Goal: Task Accomplishment & Management: Use online tool/utility

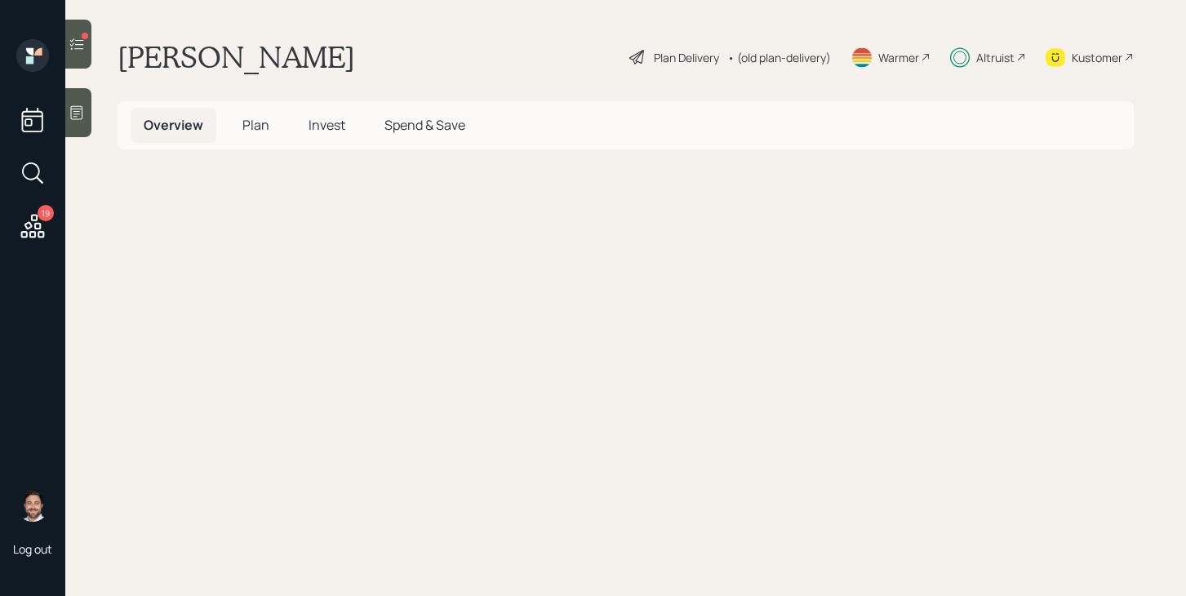
click at [82, 48] on icon at bounding box center [77, 44] width 16 height 16
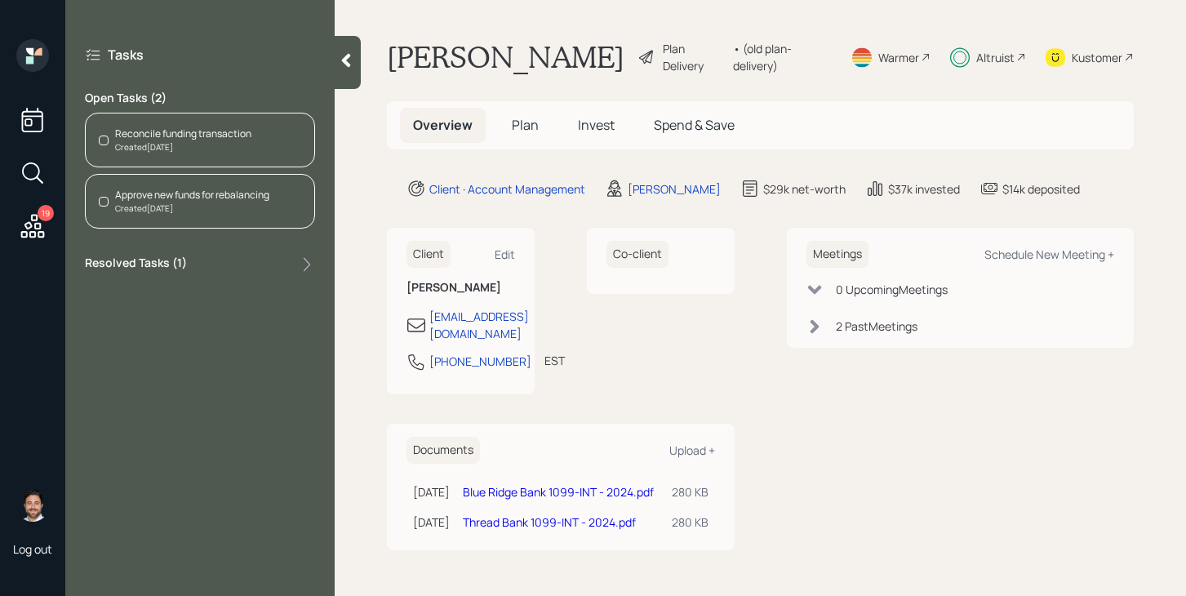
click at [158, 142] on div "Created [DATE]" at bounding box center [183, 147] width 136 height 12
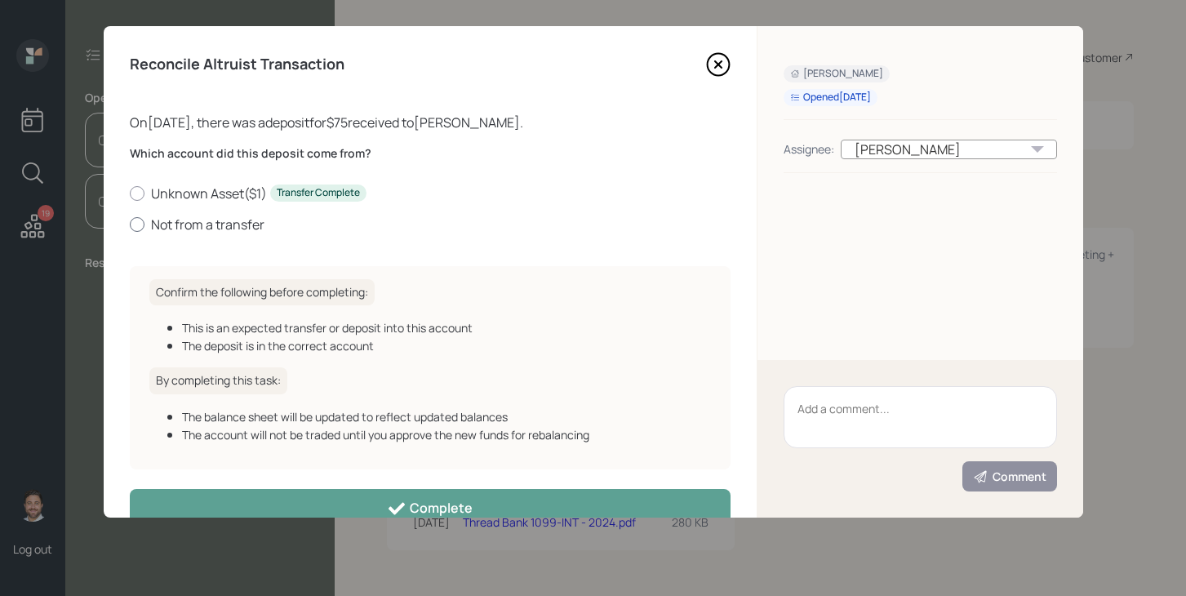
click at [180, 223] on label "Not from a transfer" at bounding box center [430, 225] width 601 height 18
click at [130, 224] on input "Not from a transfer" at bounding box center [129, 224] width 1 height 1
radio input "true"
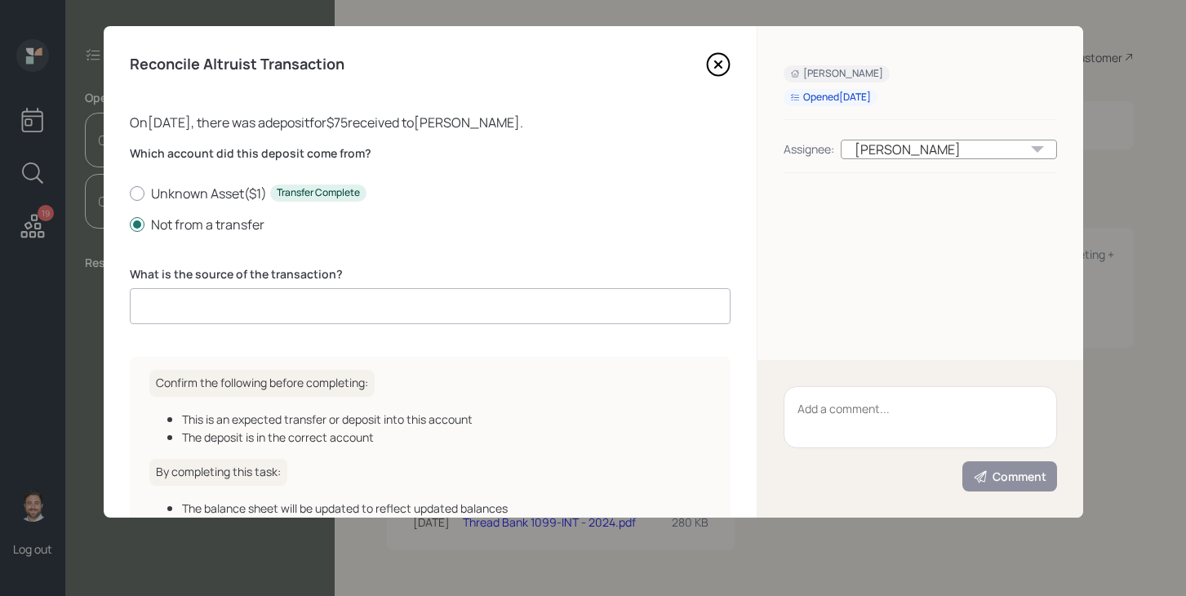
click at [224, 304] on input at bounding box center [430, 306] width 601 height 36
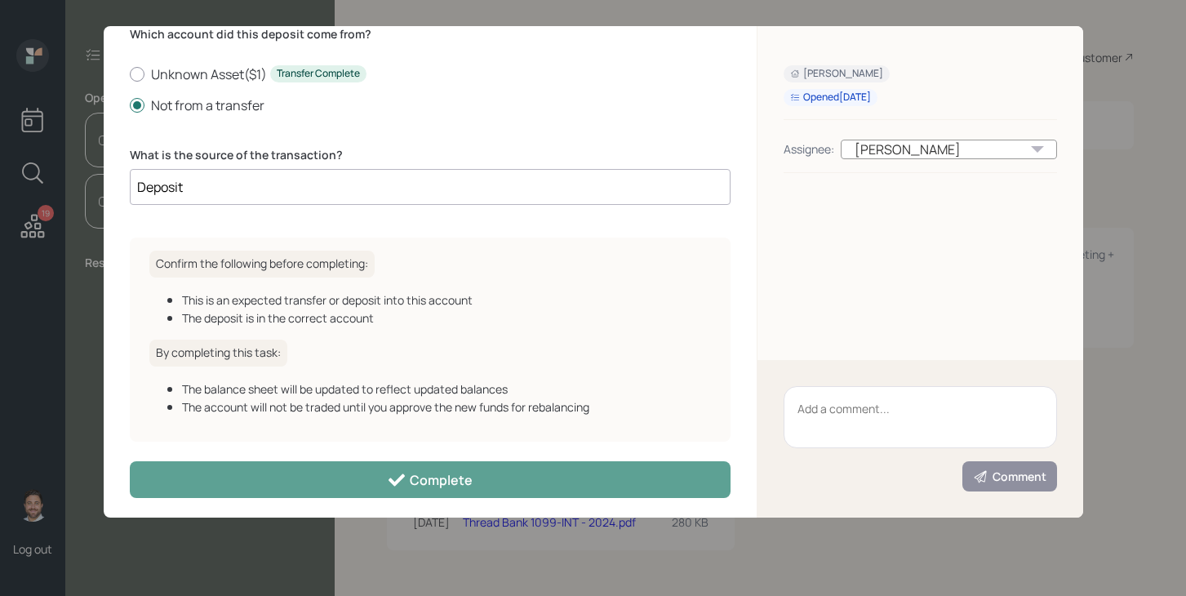
scroll to position [127, 0]
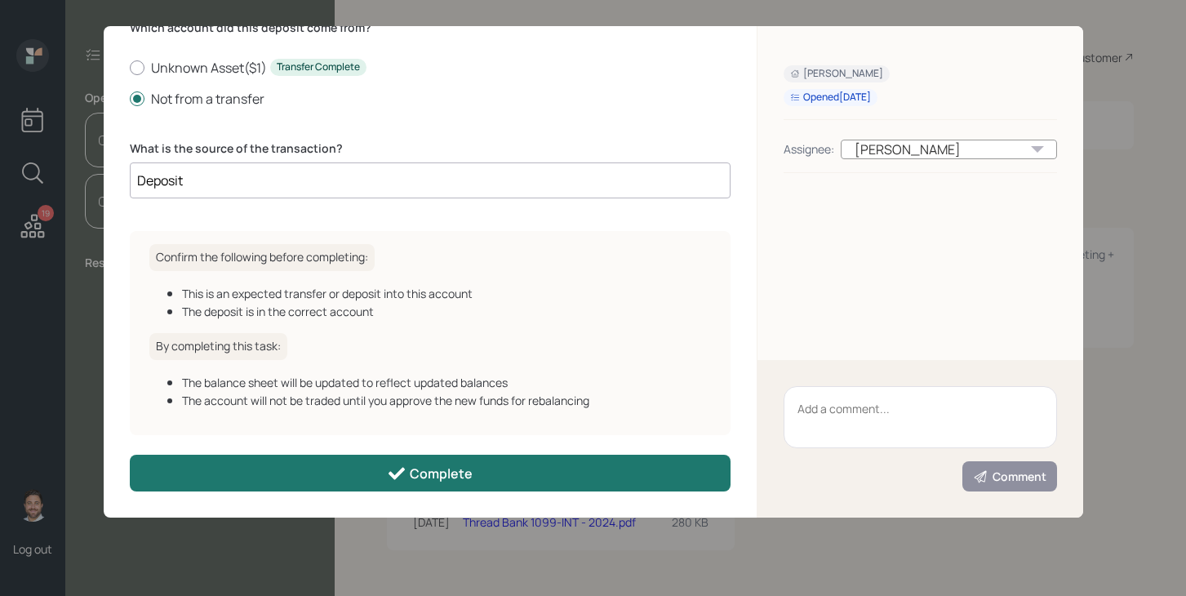
type input "Deposit"
click at [373, 477] on button "Complete" at bounding box center [430, 473] width 601 height 37
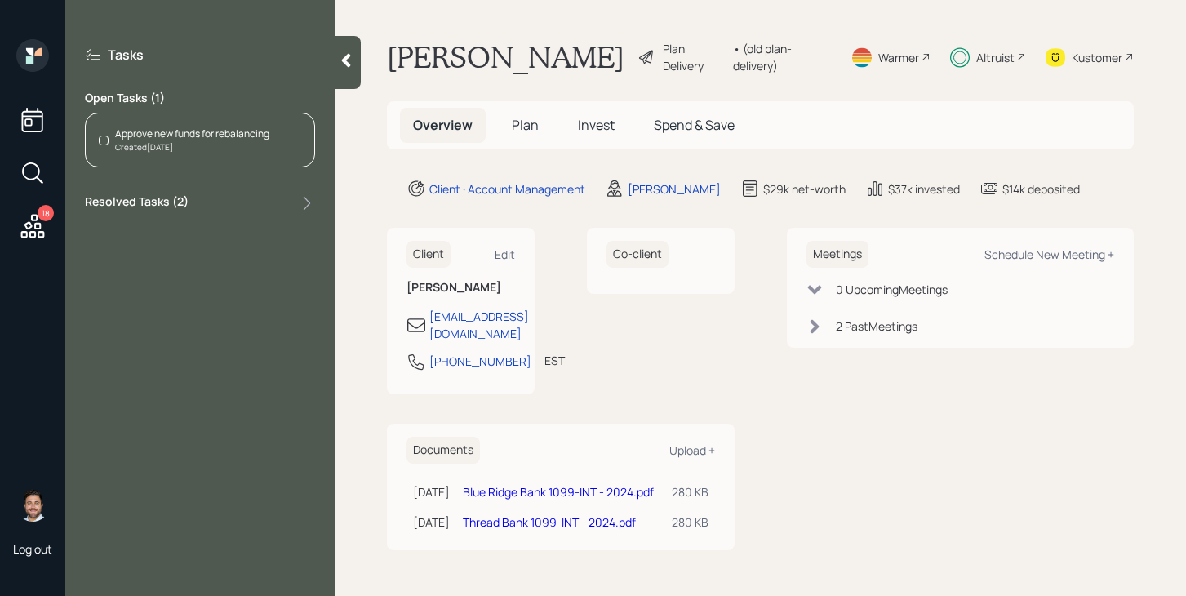
click at [172, 144] on div "Created [DATE]" at bounding box center [192, 147] width 154 height 12
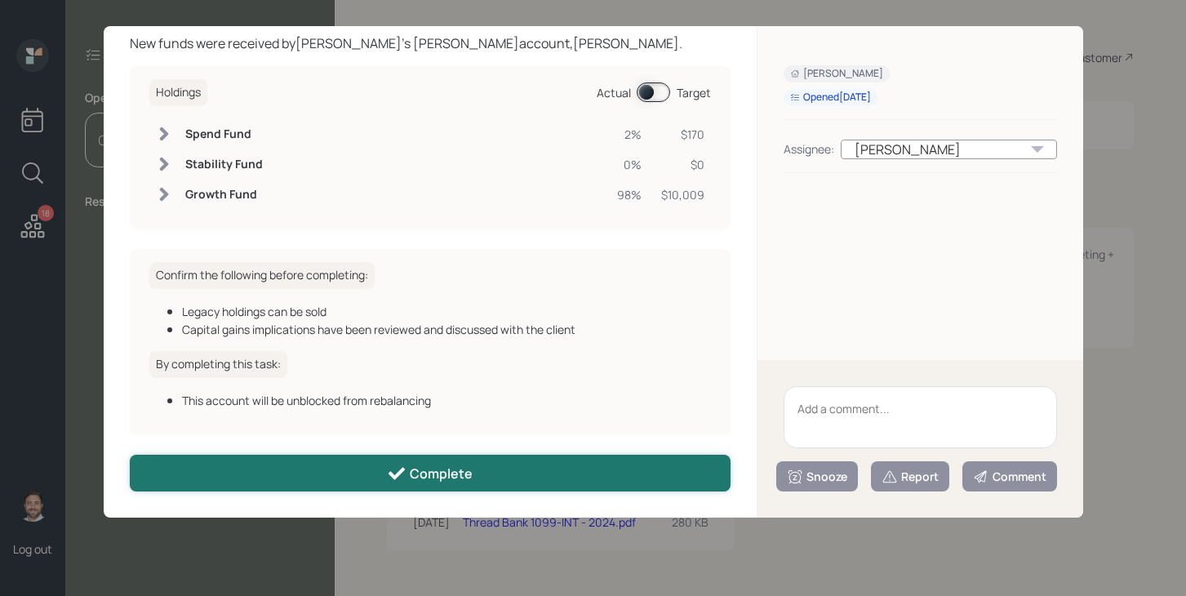
click at [426, 470] on div "Complete" at bounding box center [430, 474] width 86 height 20
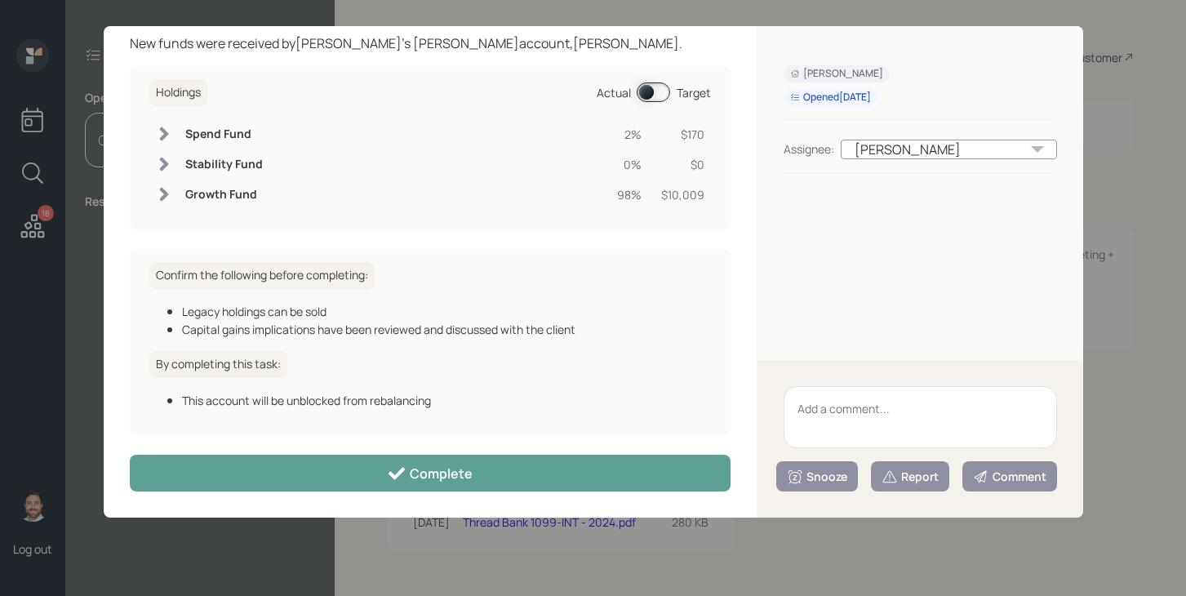
scroll to position [61, 0]
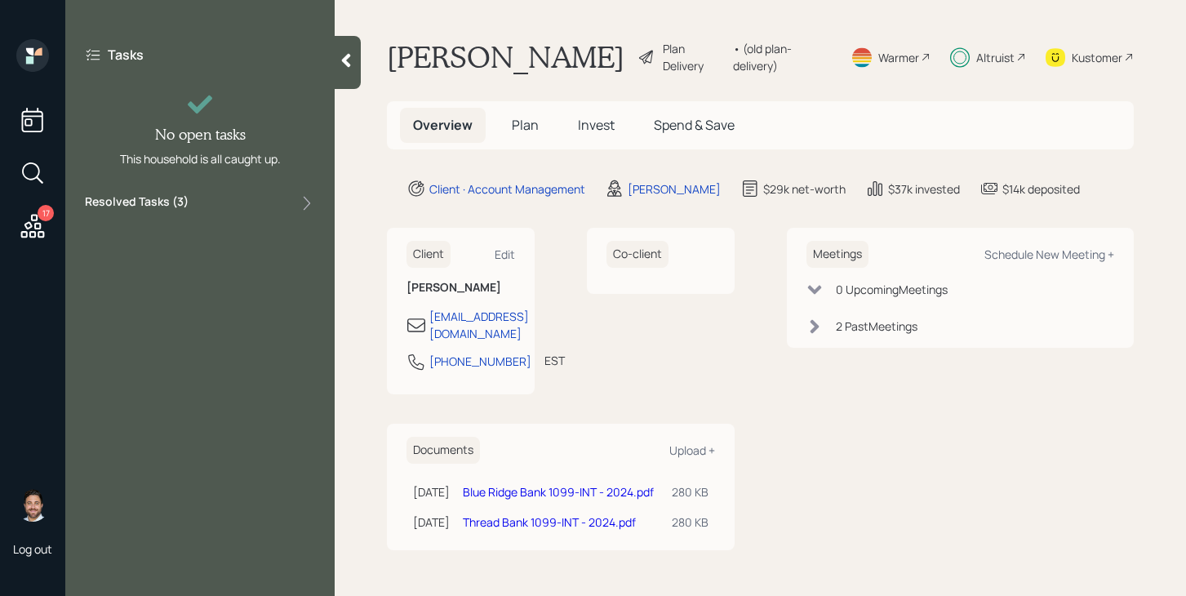
click at [23, 215] on icon at bounding box center [32, 225] width 29 height 29
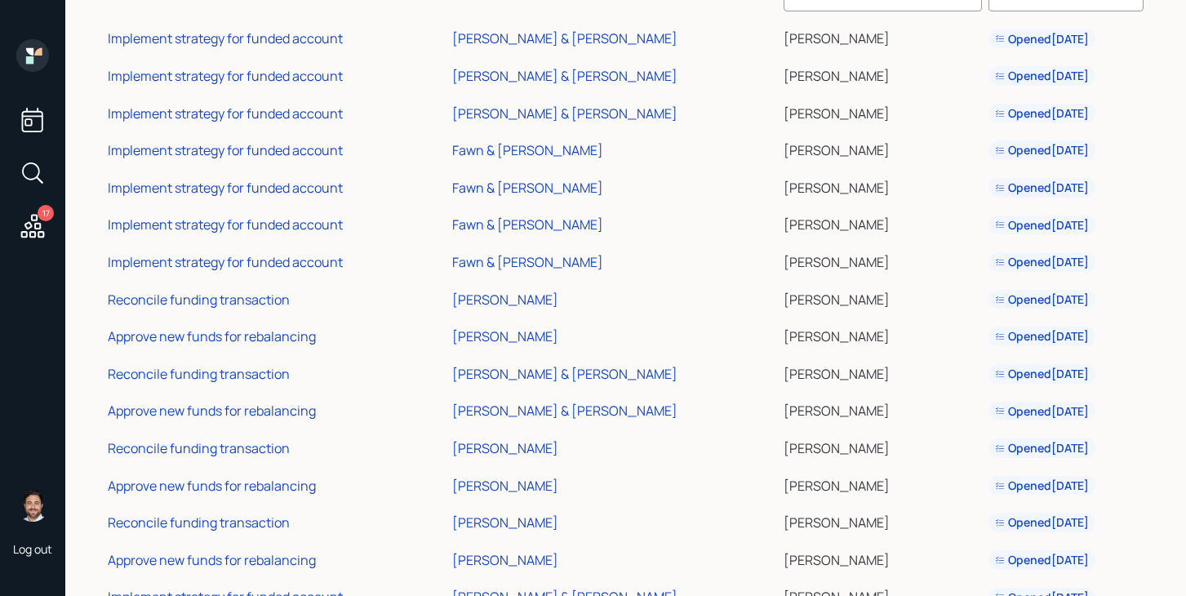
scroll to position [135, 0]
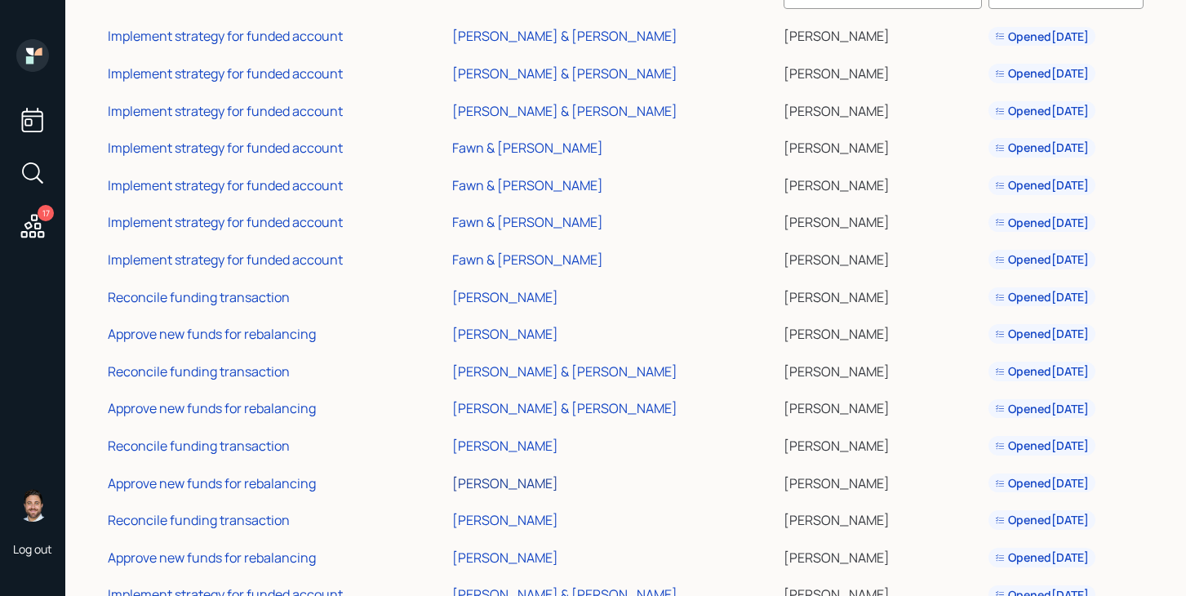
click at [524, 481] on div "[PERSON_NAME]" at bounding box center [505, 483] width 106 height 18
